Goal: Book appointment/travel/reservation

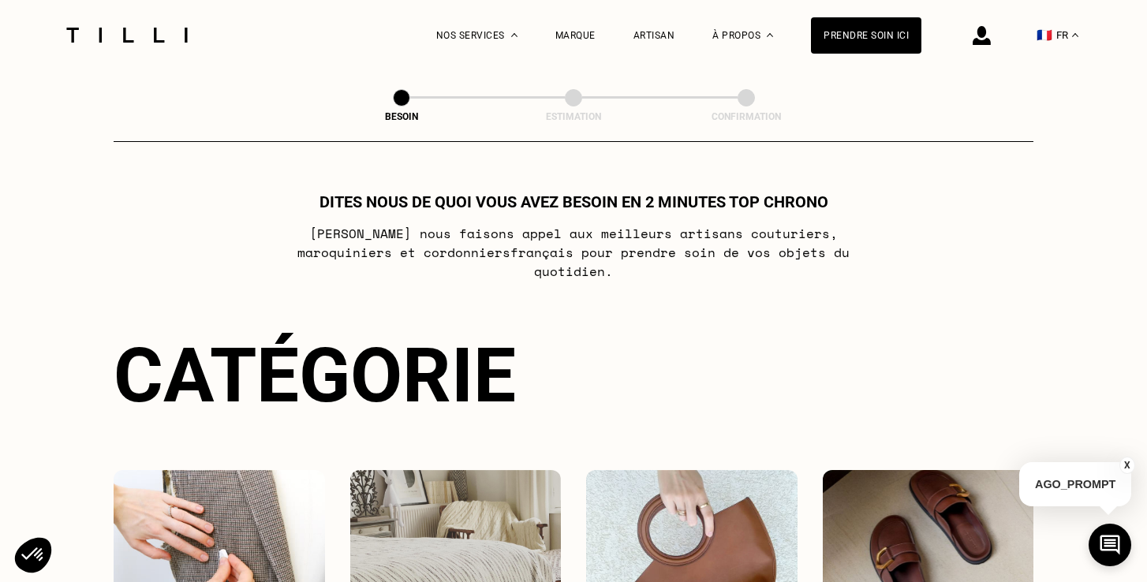
select select "FR"
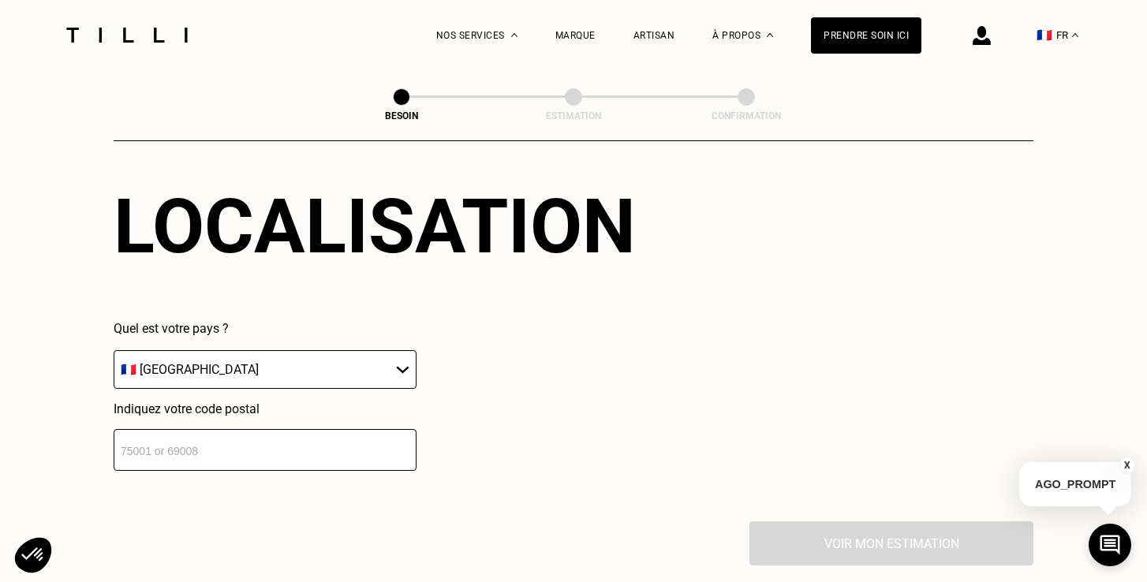
scroll to position [1009, 0]
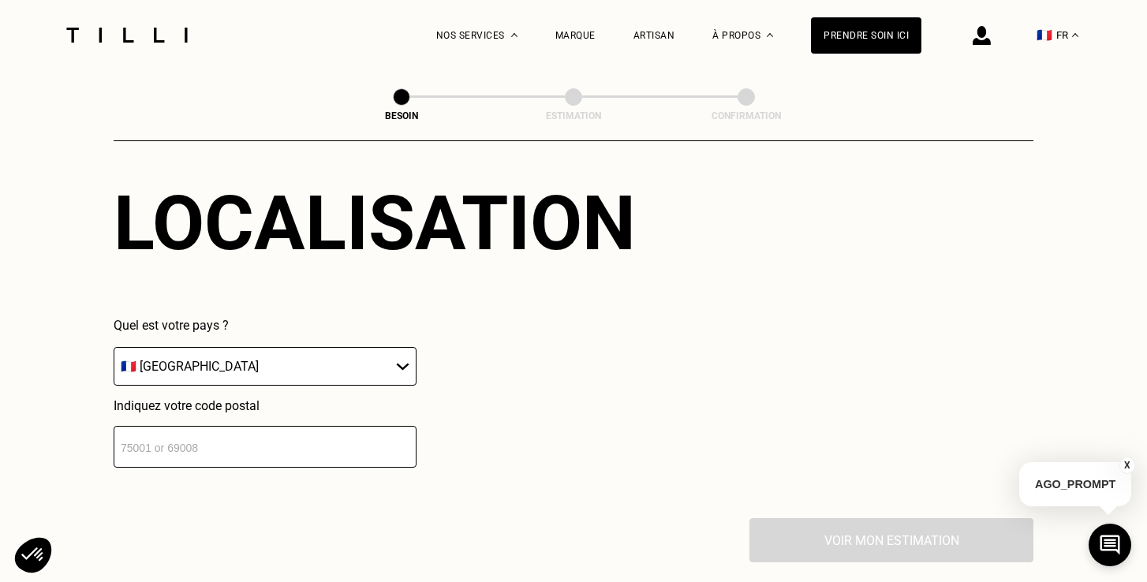
click at [280, 432] on input "number" at bounding box center [265, 447] width 303 height 42
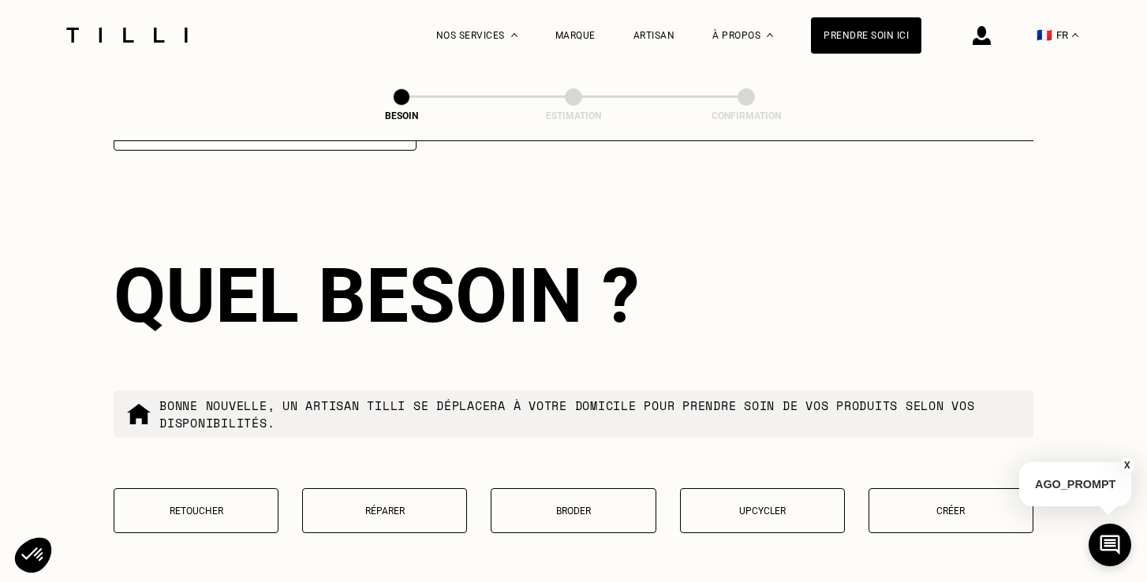
scroll to position [1332, 0]
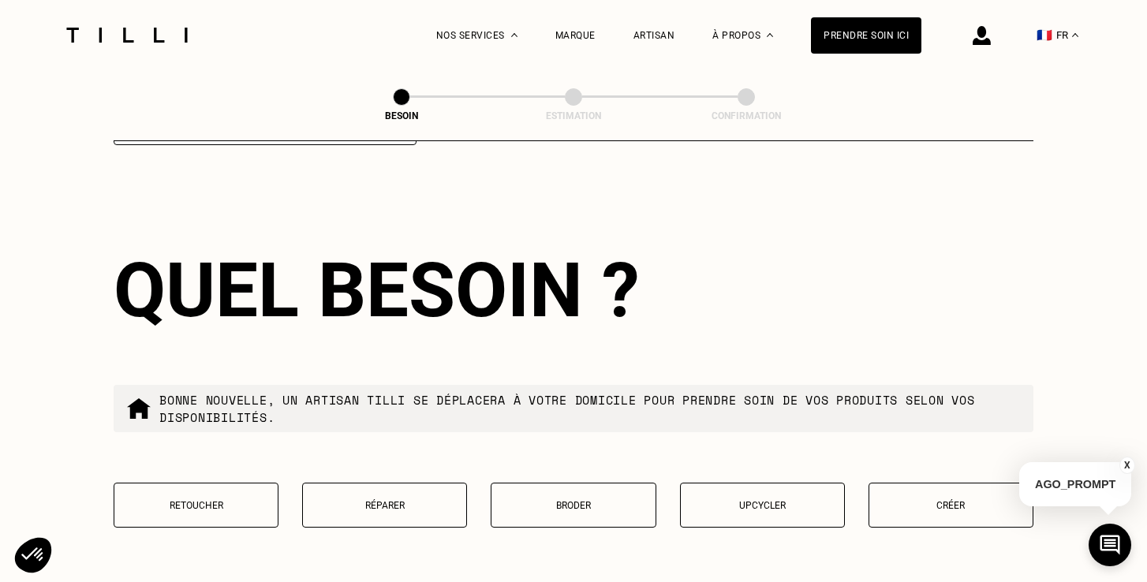
type input "75016"
click at [532, 346] on div "Quel besoin ? Bonne nouvelle, un artisan tilli se déplacera à votre domicile po…" at bounding box center [574, 397] width 920 height 402
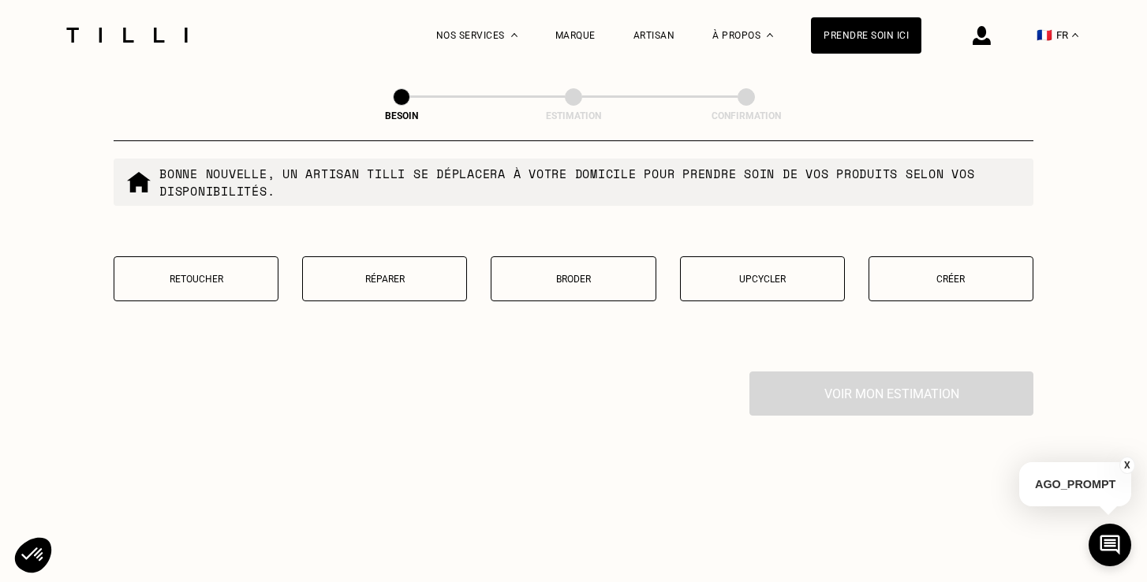
scroll to position [1561, 0]
click at [211, 268] on button "Retoucher" at bounding box center [196, 276] width 165 height 45
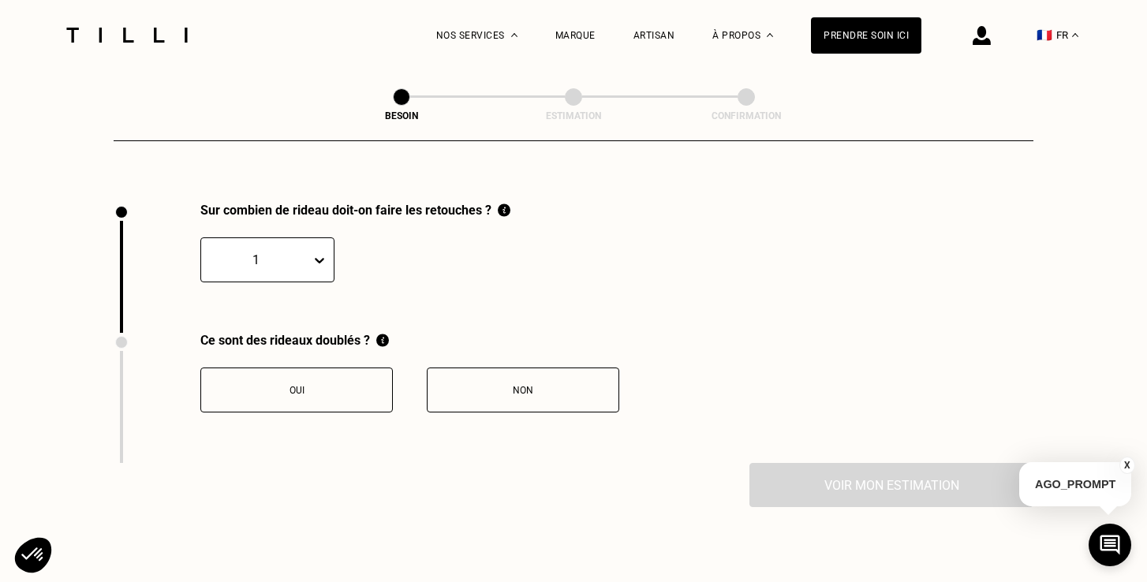
scroll to position [1736, 0]
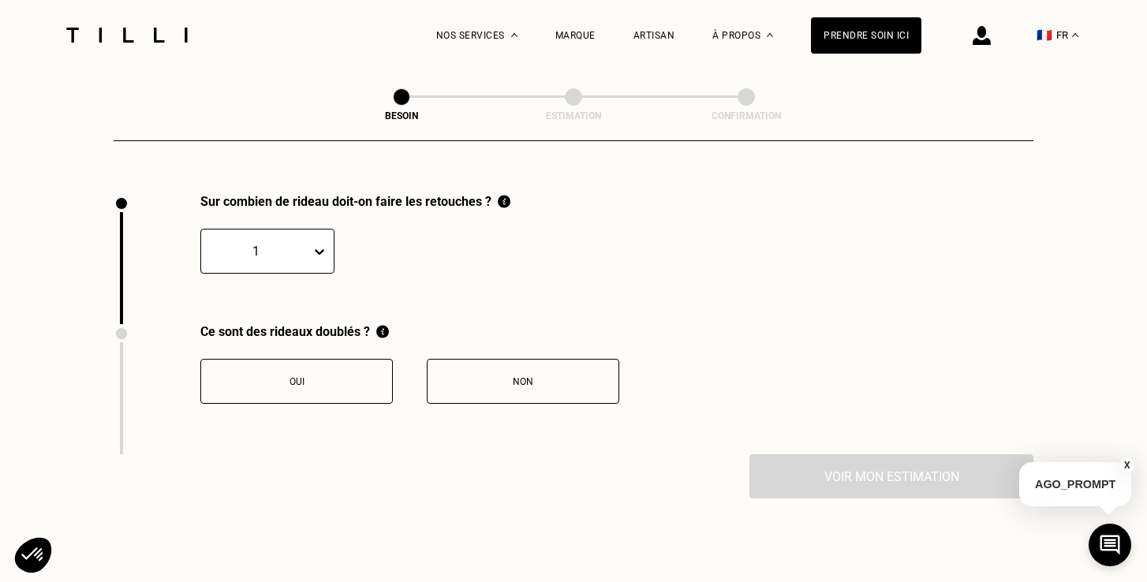
click at [320, 249] on icon at bounding box center [319, 252] width 9 height 6
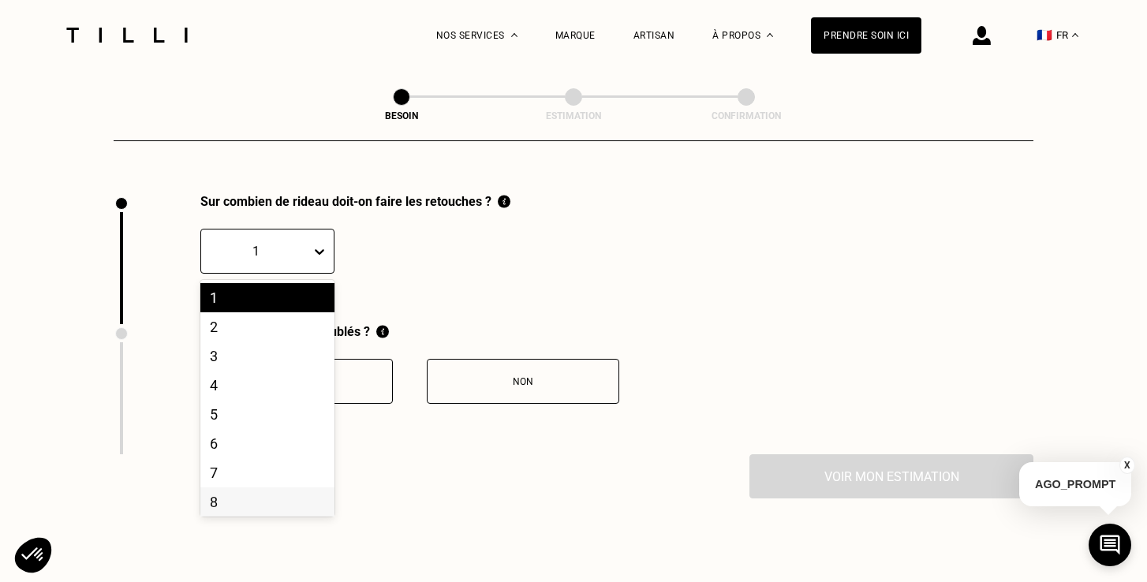
click at [233, 488] on div "8" at bounding box center [267, 502] width 134 height 29
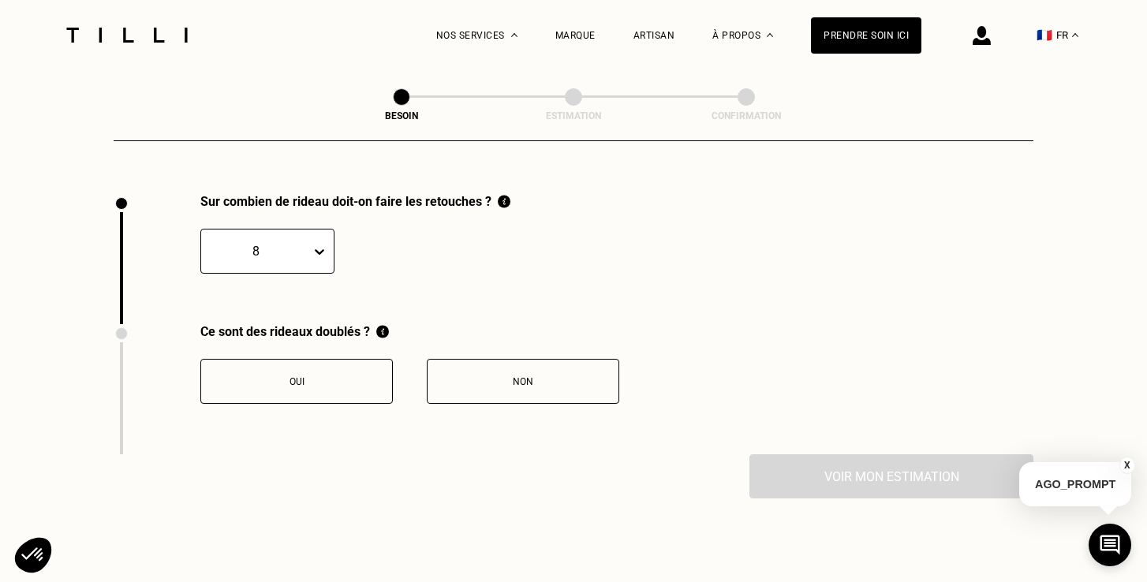
click at [310, 376] on div "Oui" at bounding box center [296, 381] width 175 height 11
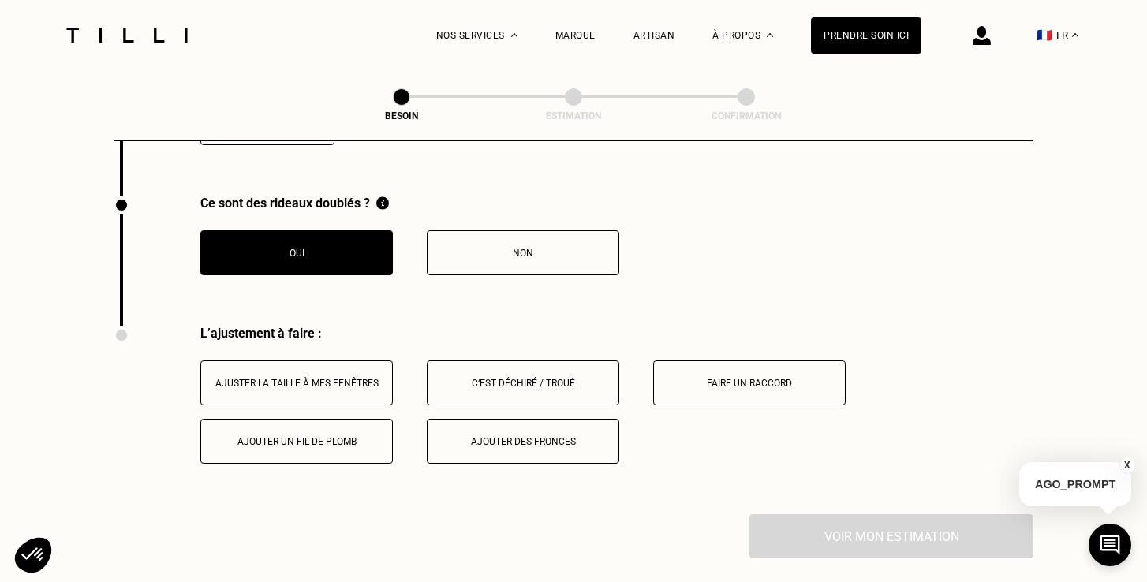
scroll to position [1864, 0]
click at [310, 361] on button "Ajuster la taille à mes fenêtres" at bounding box center [296, 383] width 193 height 45
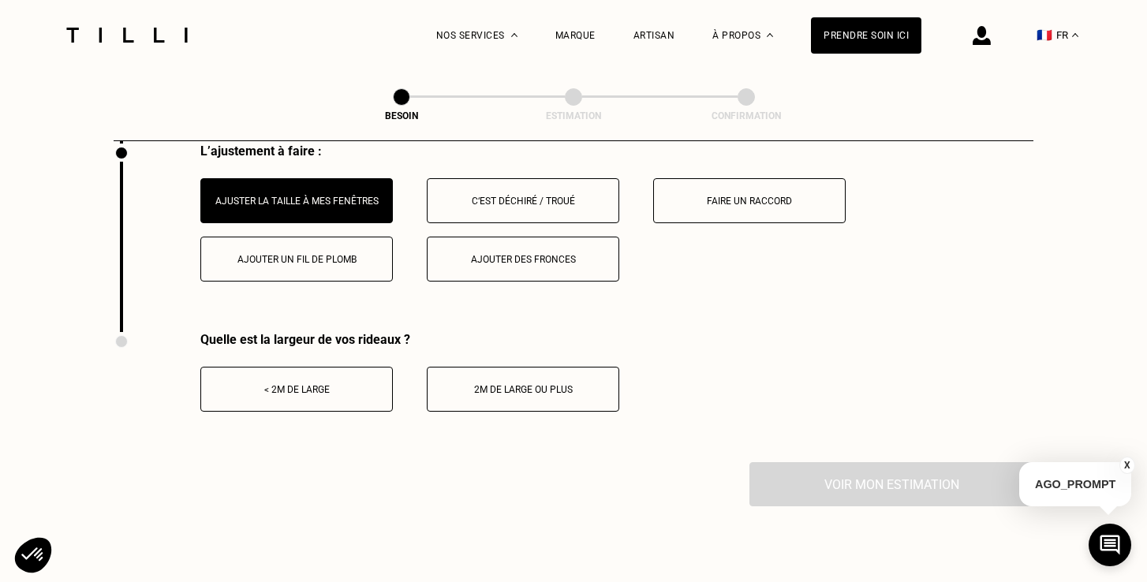
scroll to position [2048, 0]
click at [330, 383] on div "< 2m de large" at bounding box center [296, 388] width 175 height 11
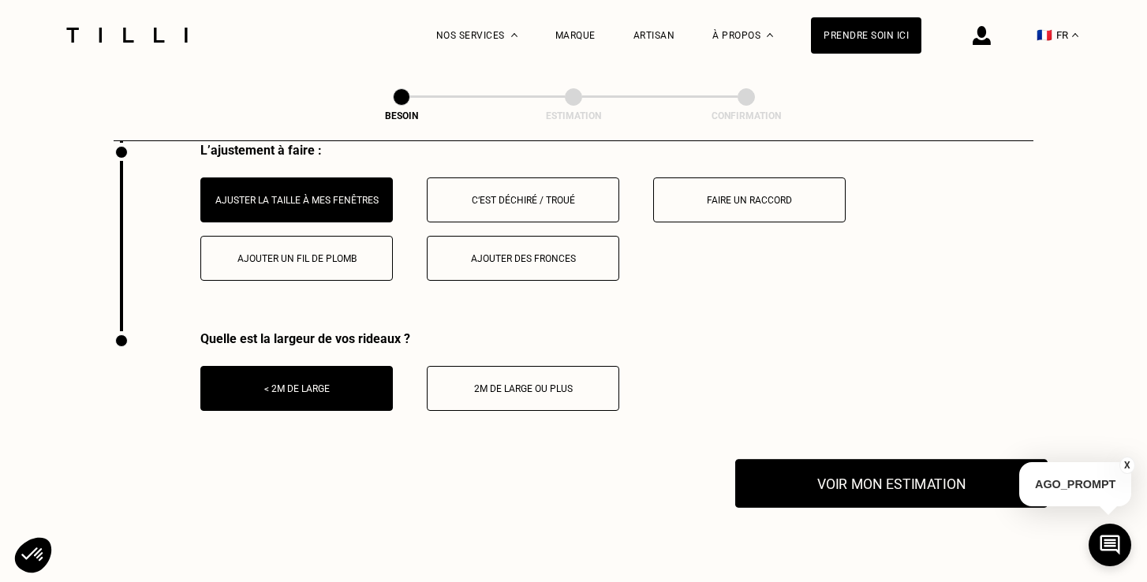
click at [867, 459] on button "Voir mon estimation" at bounding box center [891, 483] width 312 height 49
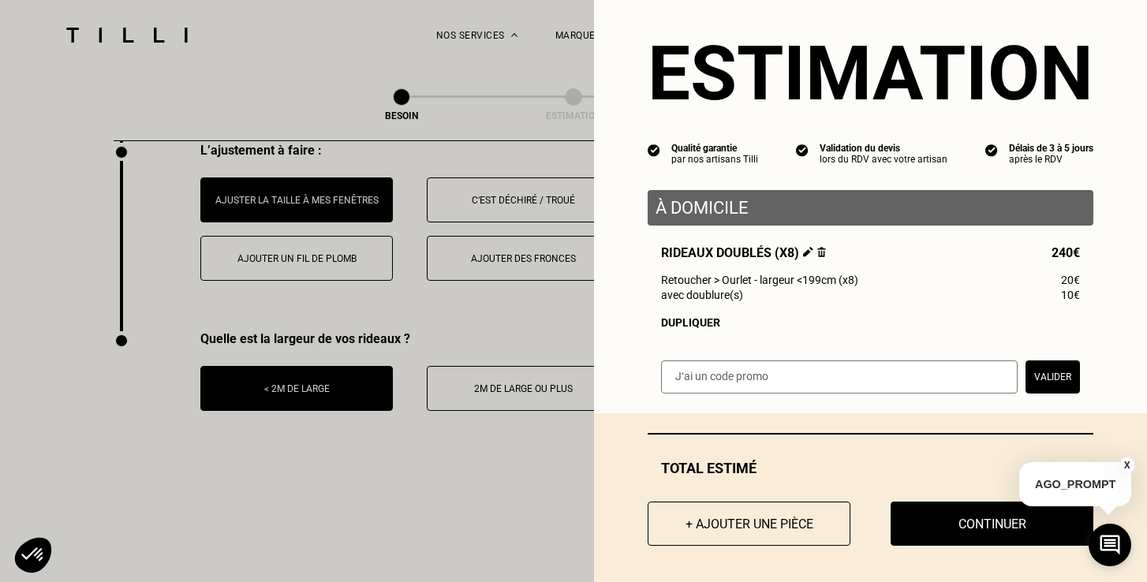
scroll to position [26, 0]
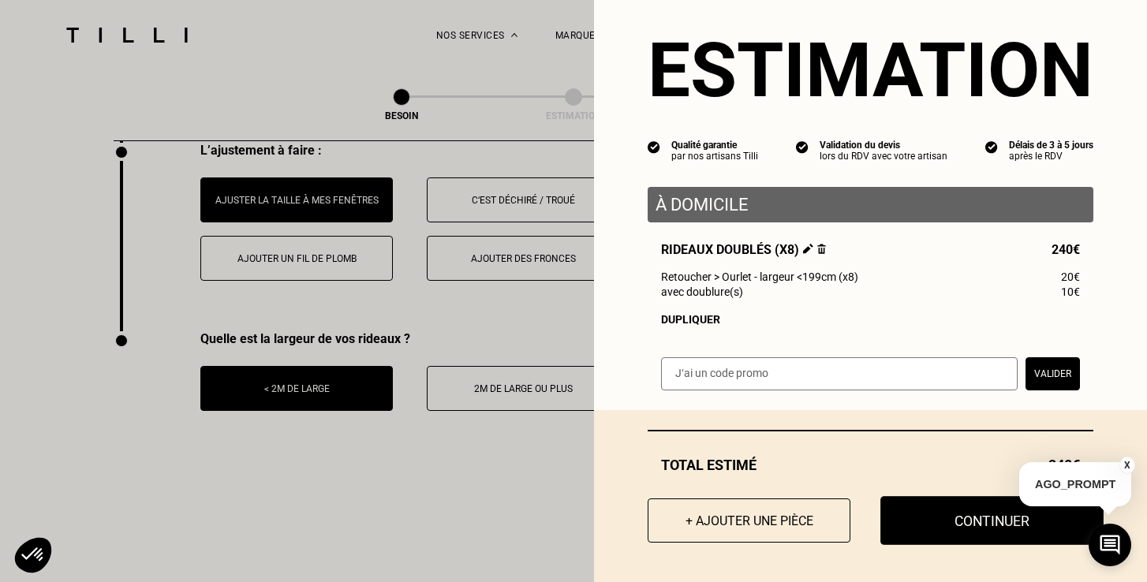
click at [925, 530] on button "Continuer" at bounding box center [992, 520] width 223 height 49
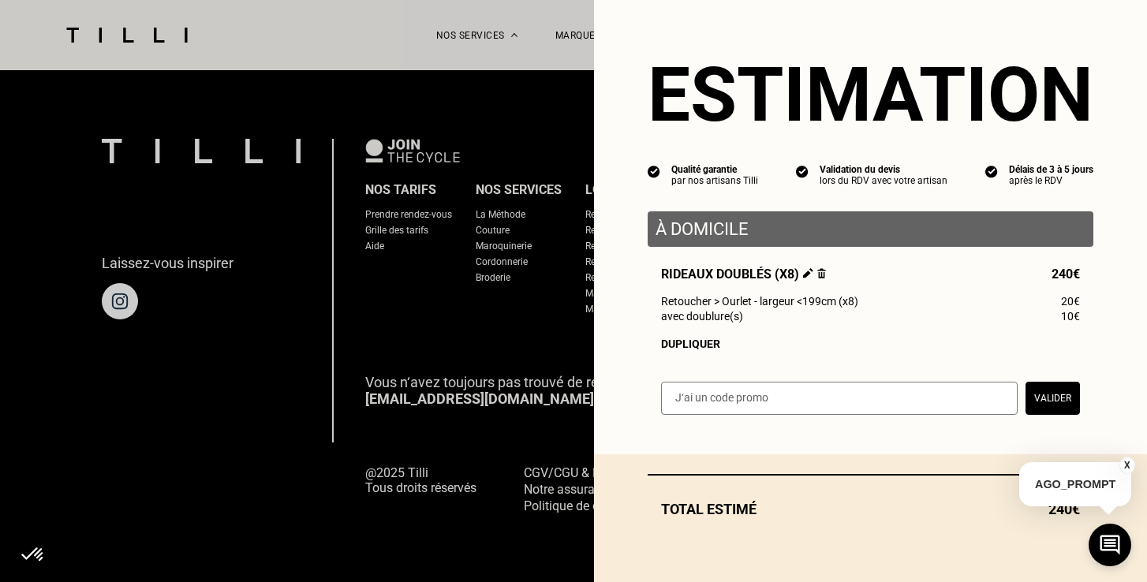
scroll to position [1012, 0]
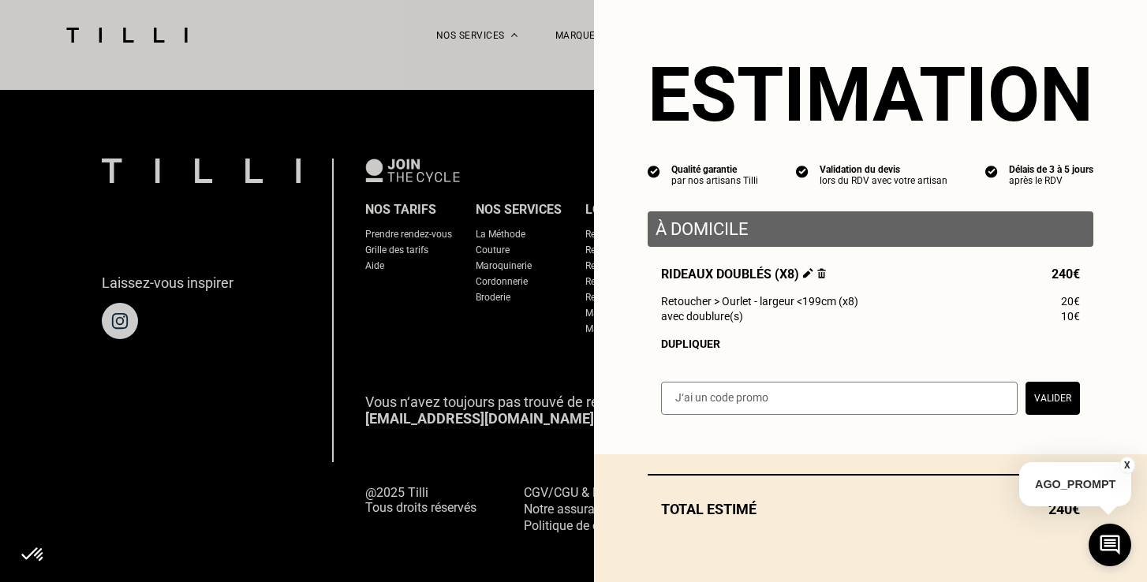
select select "FR"
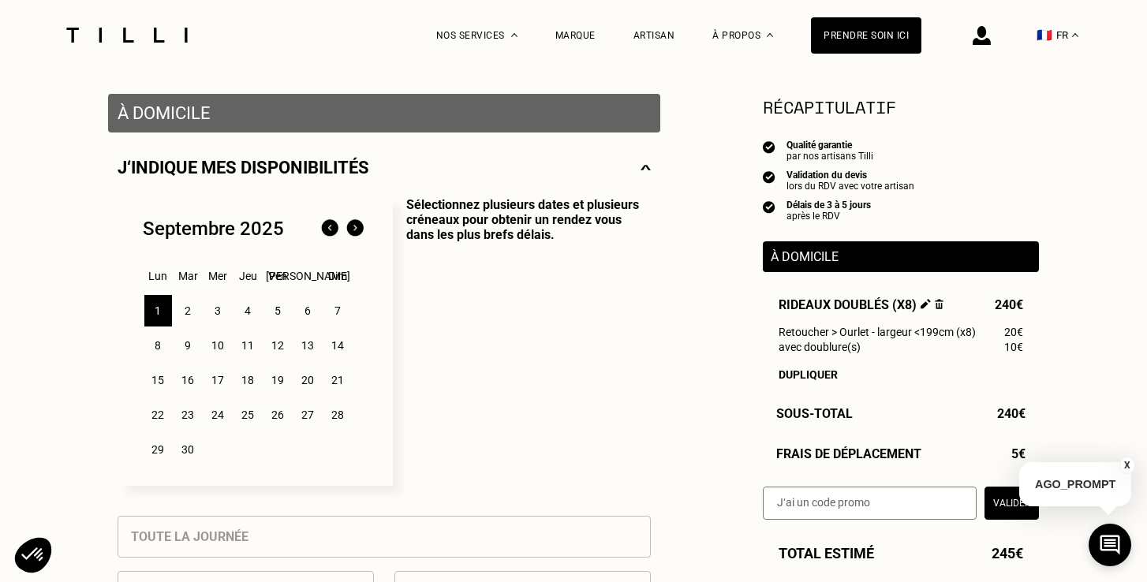
scroll to position [290, 0]
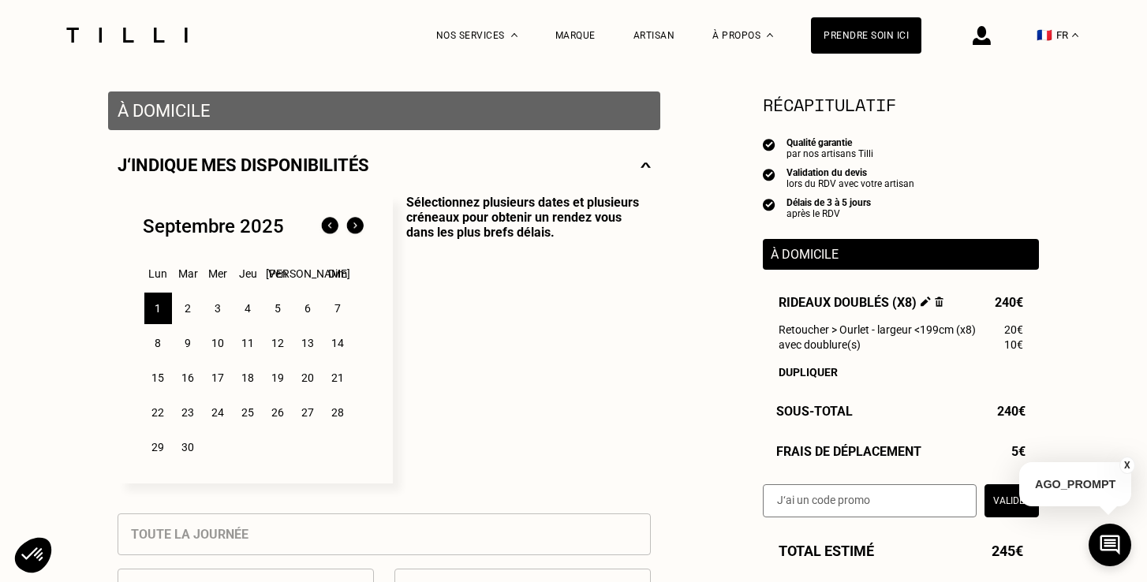
click at [184, 312] on div "2" at bounding box center [188, 309] width 28 height 32
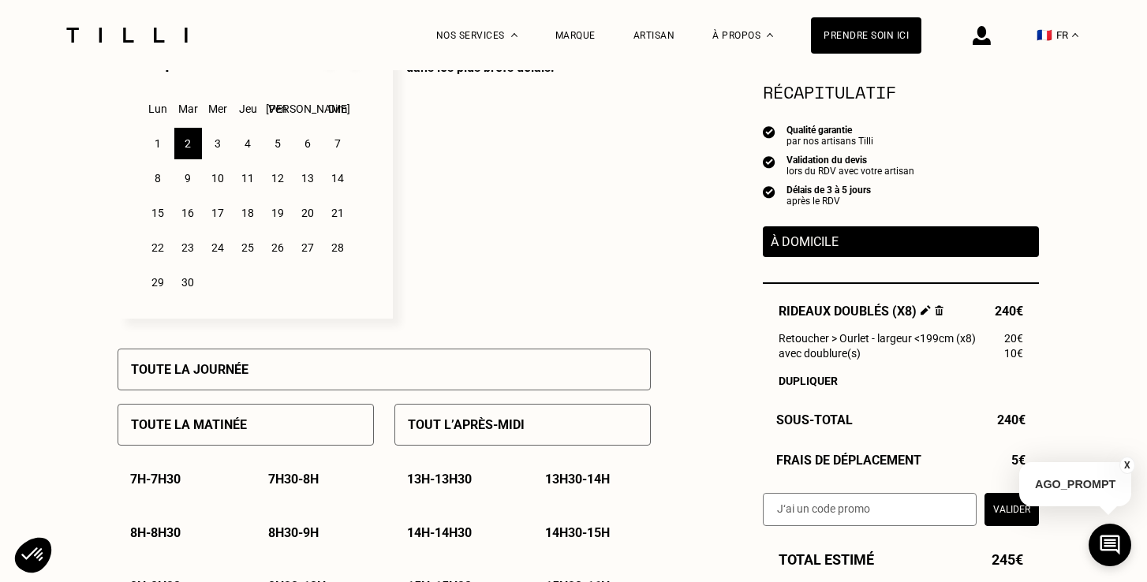
scroll to position [458, 0]
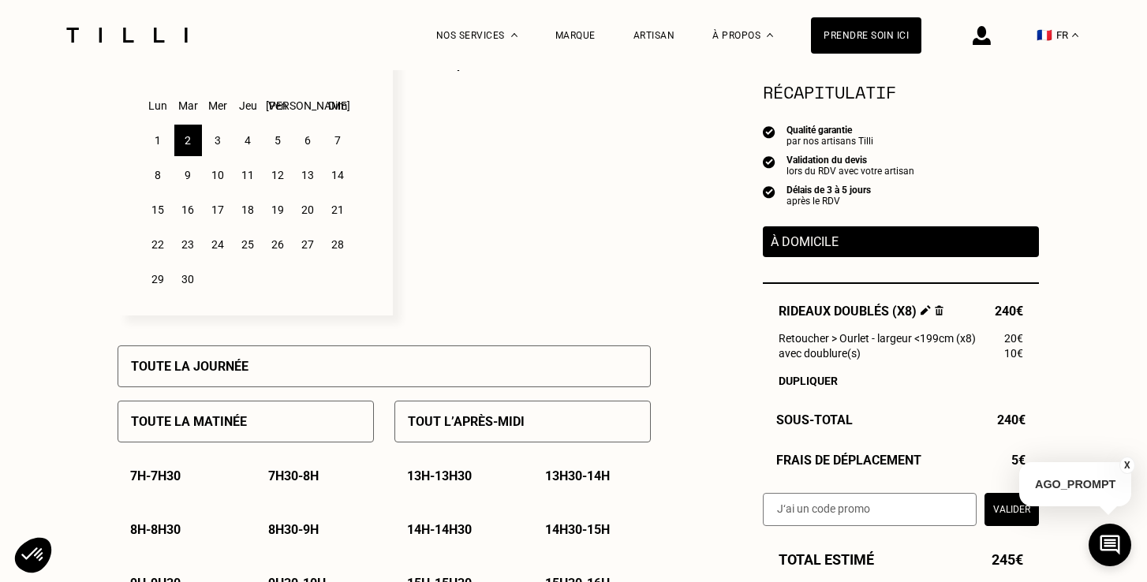
click at [323, 366] on div "Toute la journée" at bounding box center [384, 367] width 533 height 42
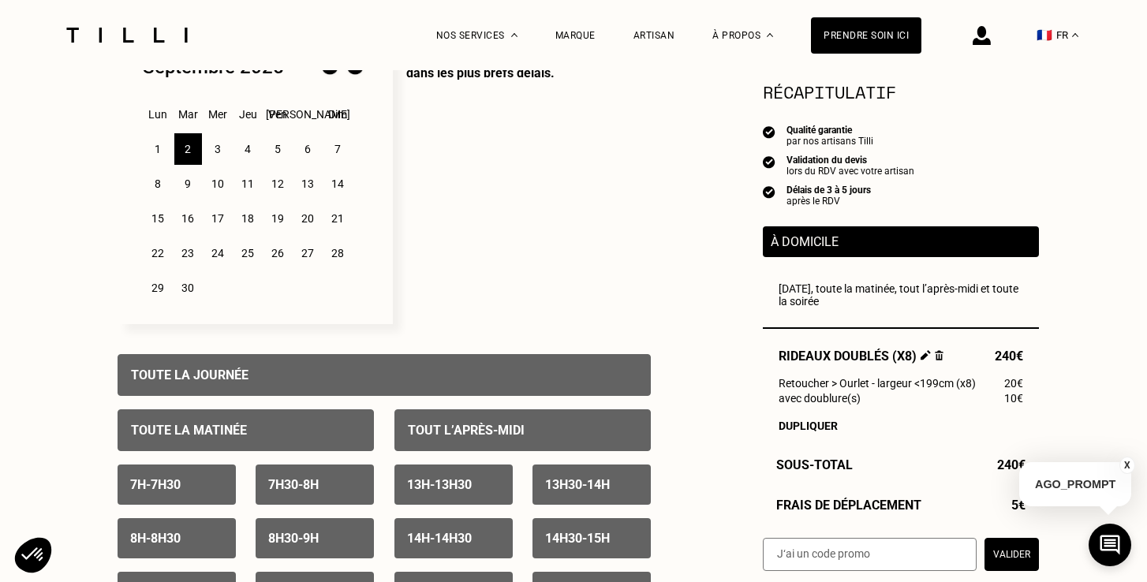
scroll to position [377, 0]
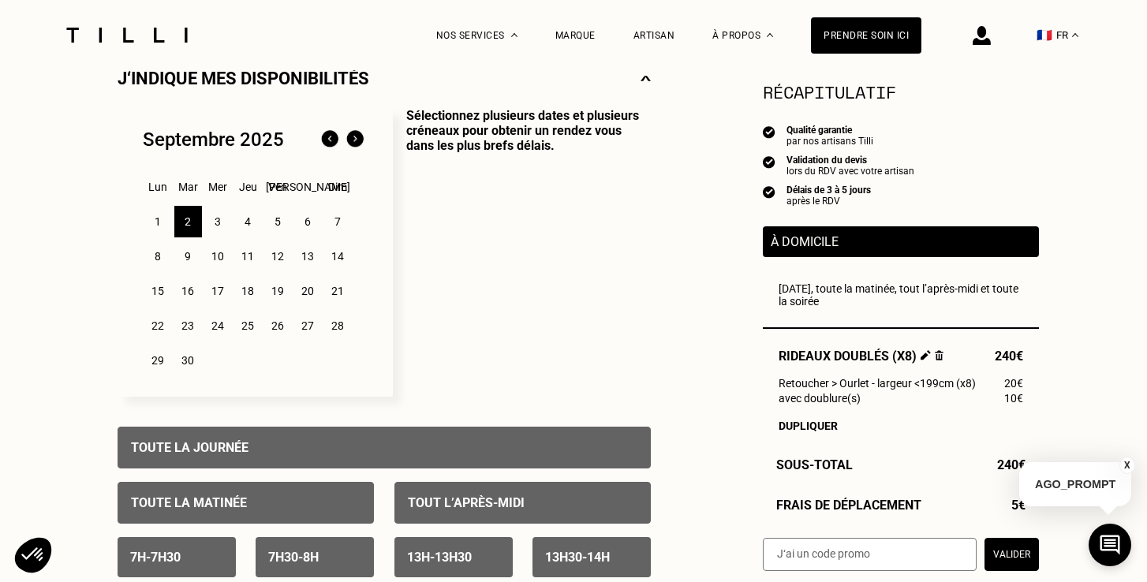
click at [219, 224] on div "3" at bounding box center [218, 222] width 28 height 32
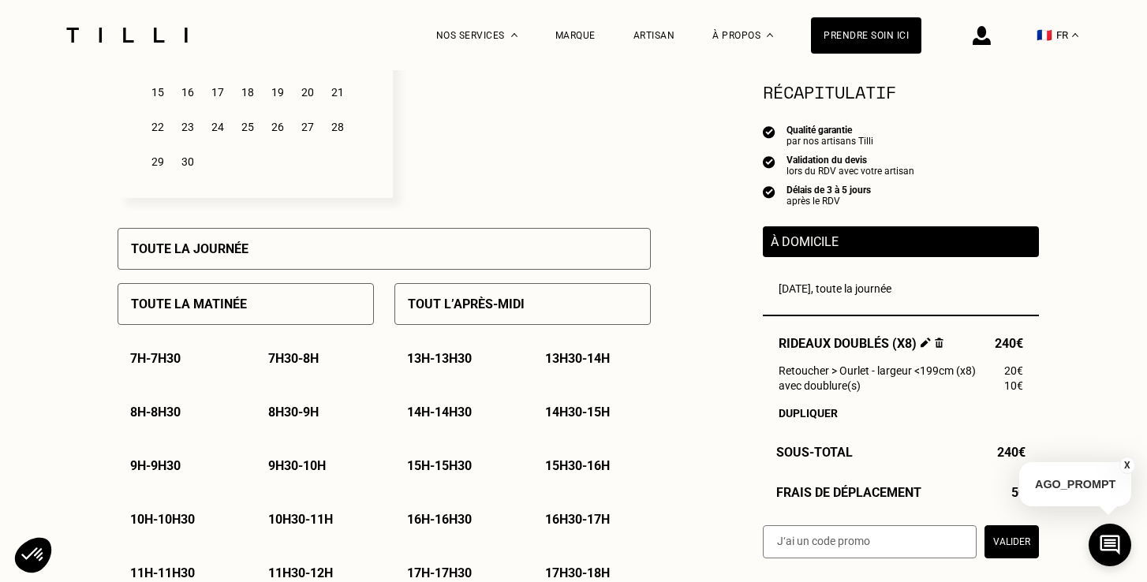
scroll to position [578, 0]
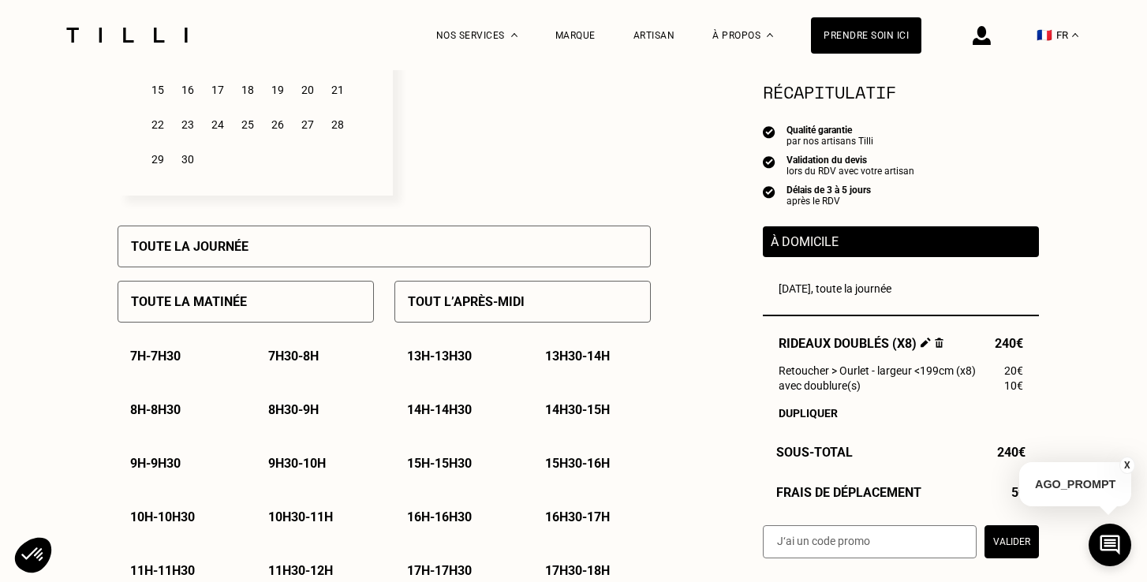
click at [495, 293] on div "Tout l’après-midi" at bounding box center [523, 302] width 256 height 42
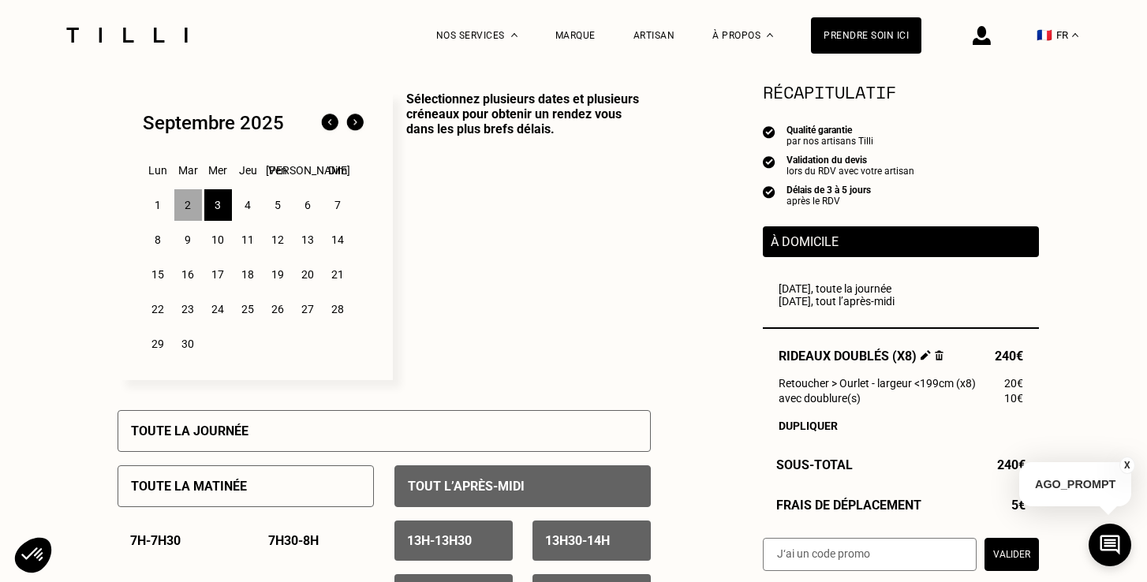
scroll to position [395, 0]
click at [249, 206] on div "4" at bounding box center [248, 205] width 28 height 32
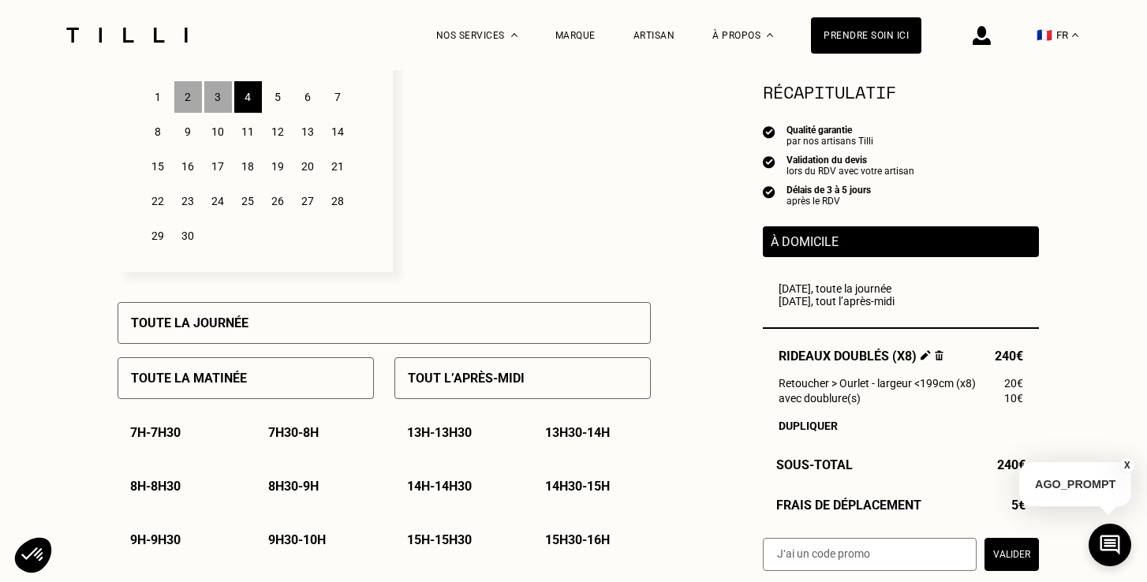
scroll to position [503, 0]
click at [252, 324] on div "Toute la journée" at bounding box center [384, 322] width 533 height 42
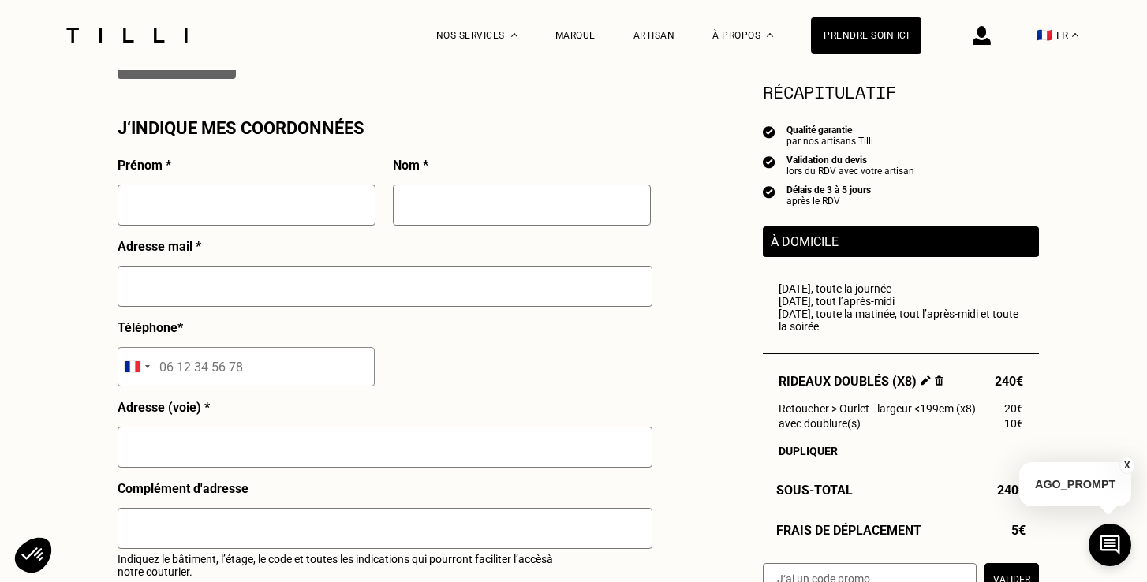
scroll to position [1421, 0]
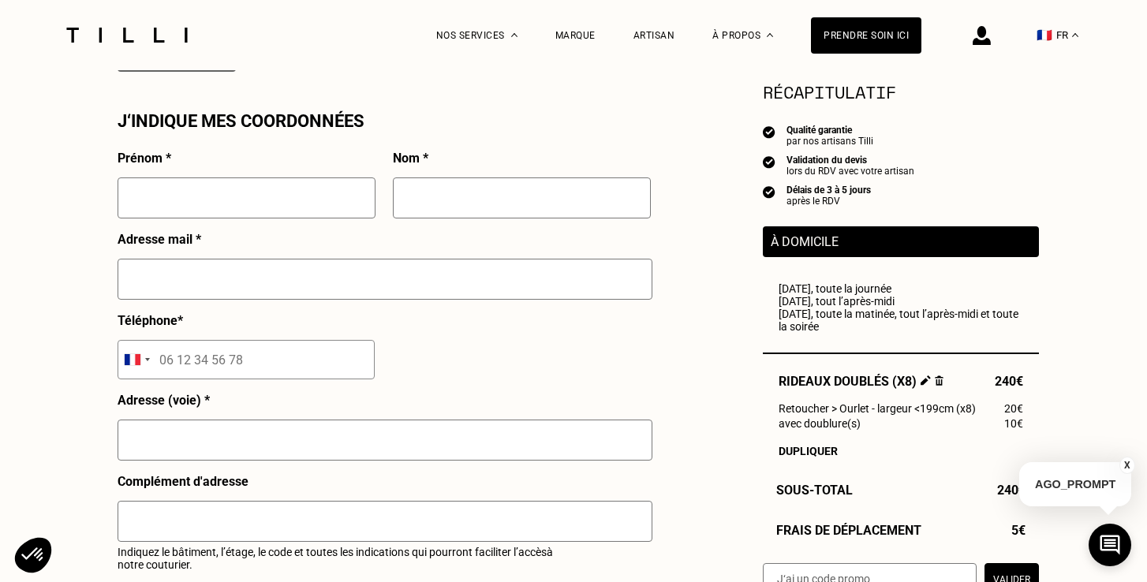
click at [226, 208] on input "text" at bounding box center [247, 198] width 258 height 41
type input "[PERSON_NAME]"
click at [425, 191] on input "text" at bounding box center [522, 198] width 258 height 41
type input "[PERSON_NAME]"
click at [194, 294] on input "text" at bounding box center [385, 279] width 535 height 41
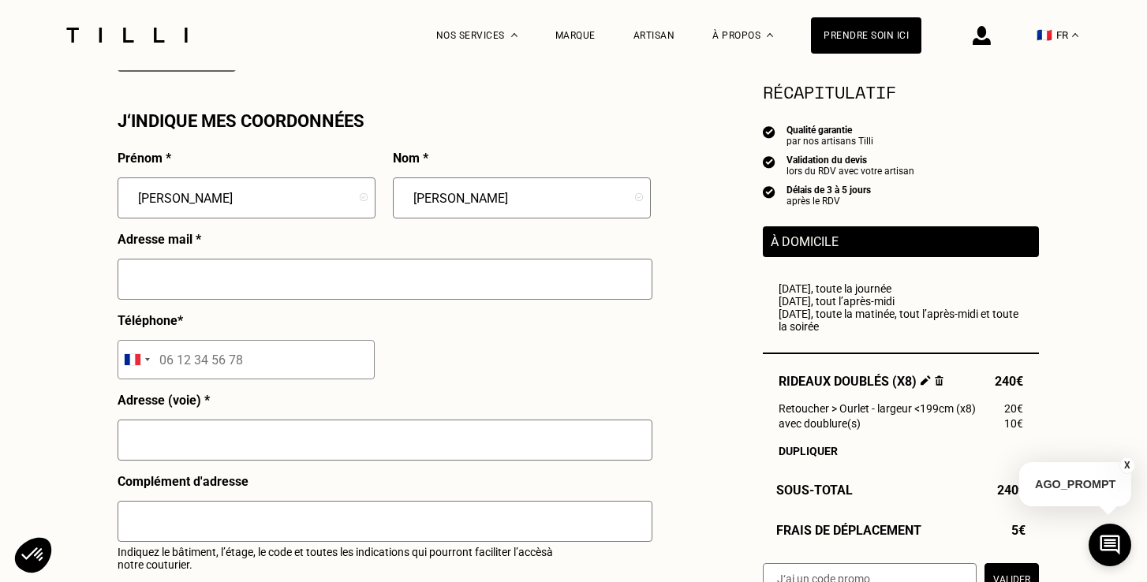
type input "[EMAIL_ADDRESS][DOMAIN_NAME]"
type input "06 31 21 62 17"
type input "[STREET_ADDRESS]"
type input "[GEOGRAPHIC_DATA]"
click at [464, 390] on div "Prénom * [PERSON_NAME] * [PERSON_NAME] Adresse mail * [EMAIL_ADDRESS][DOMAIN_NA…" at bounding box center [384, 480] width 533 height 658
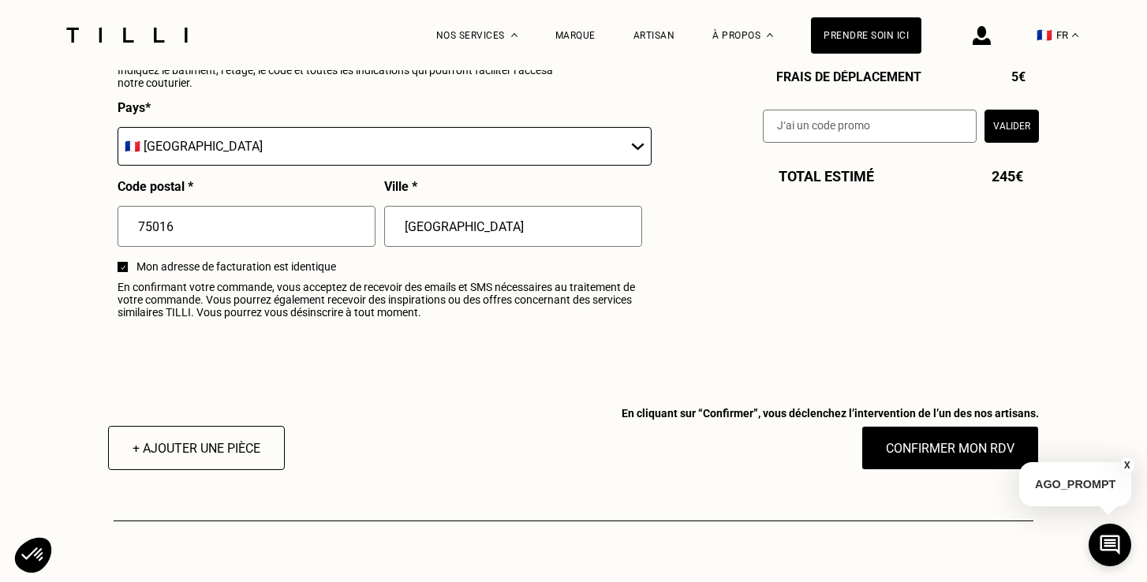
scroll to position [1922, 0]
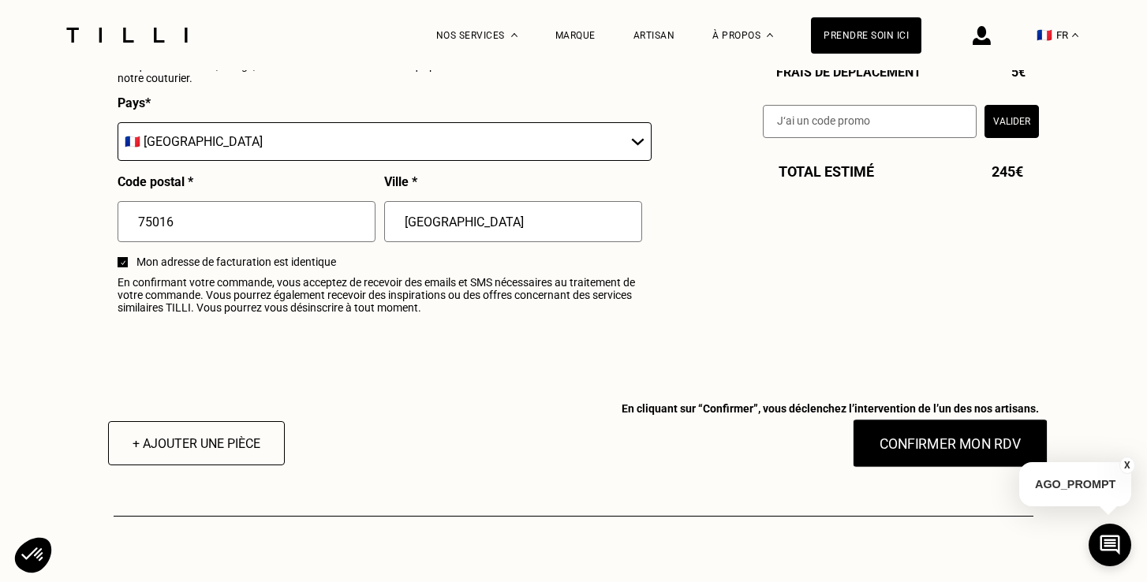
click at [907, 456] on button "Confirmer mon RDV" at bounding box center [951, 443] width 196 height 49
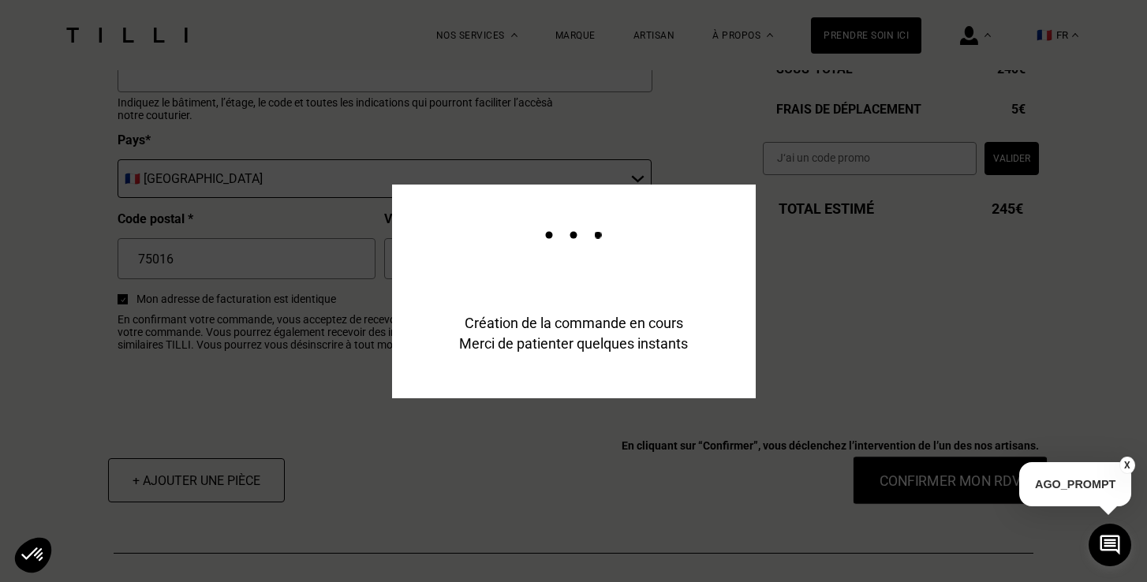
scroll to position [1960, 0]
